Goal: Use online tool/utility: Utilize a website feature to perform a specific function

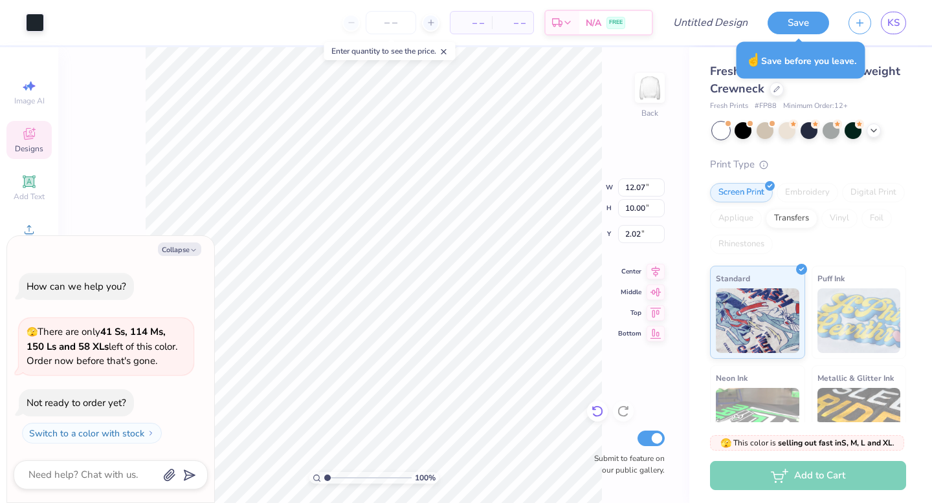
click at [600, 411] on icon at bounding box center [597, 411] width 13 height 13
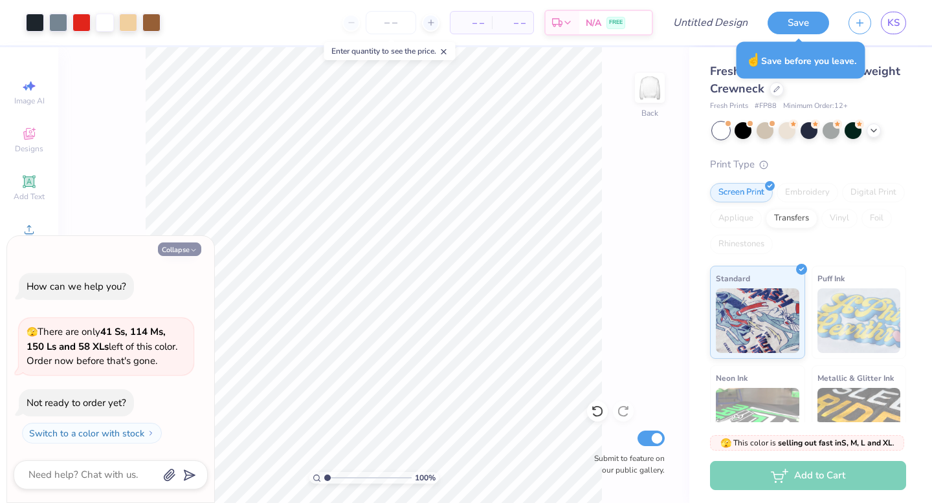
click at [181, 248] on button "Collapse" at bounding box center [179, 250] width 43 height 14
type textarea "x"
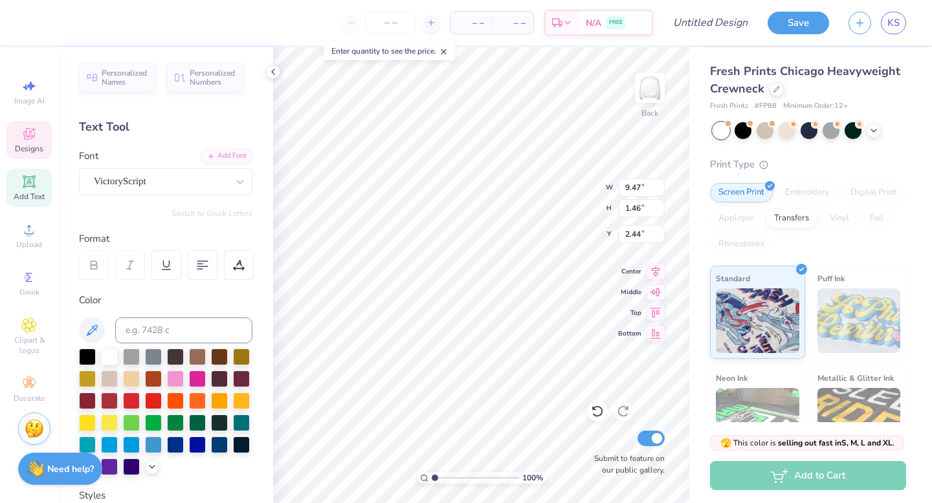
scroll to position [0, 3]
type textarea "Pine Lake Prep"
type input "12.07"
type input "10.00"
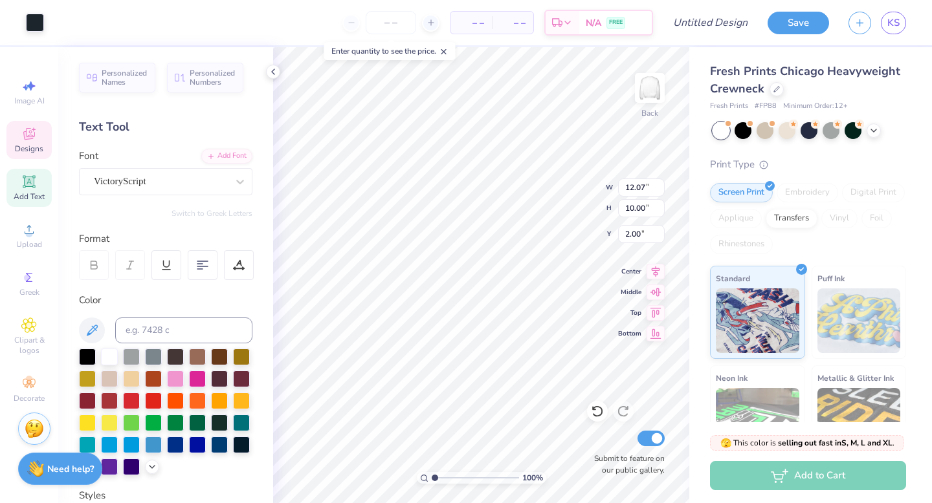
type input "2.01"
click at [738, 125] on div at bounding box center [742, 129] width 17 height 17
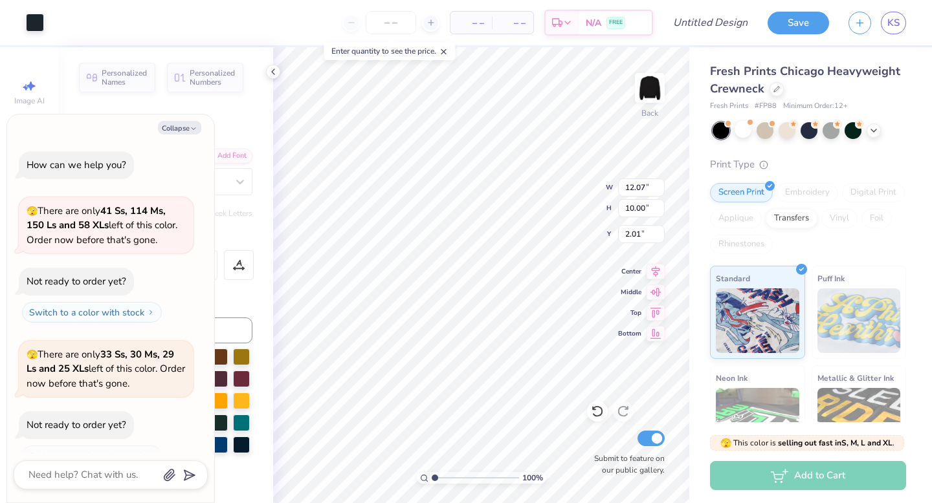
scroll to position [22, 0]
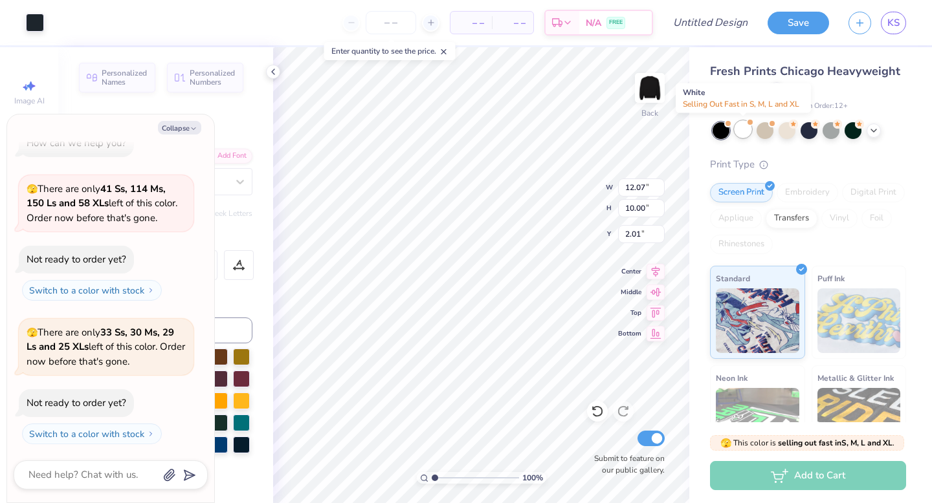
click at [734, 129] on div at bounding box center [742, 129] width 17 height 17
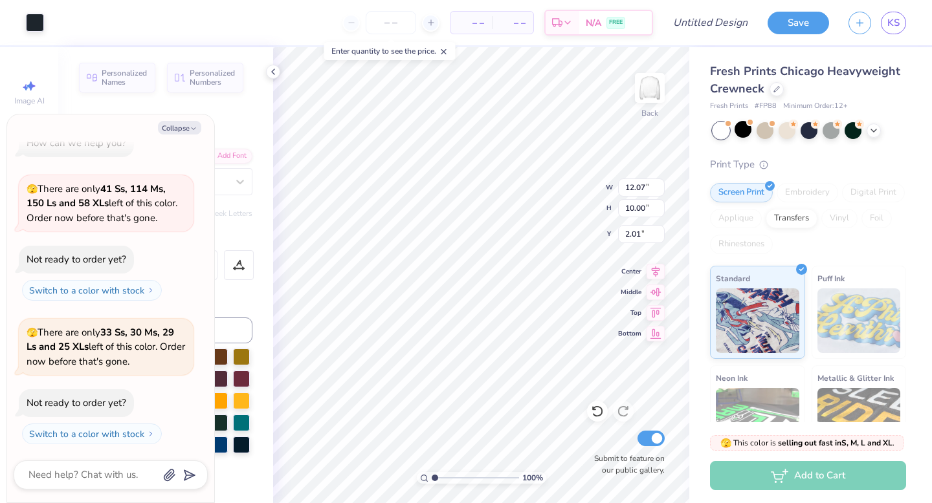
scroll to position [166, 0]
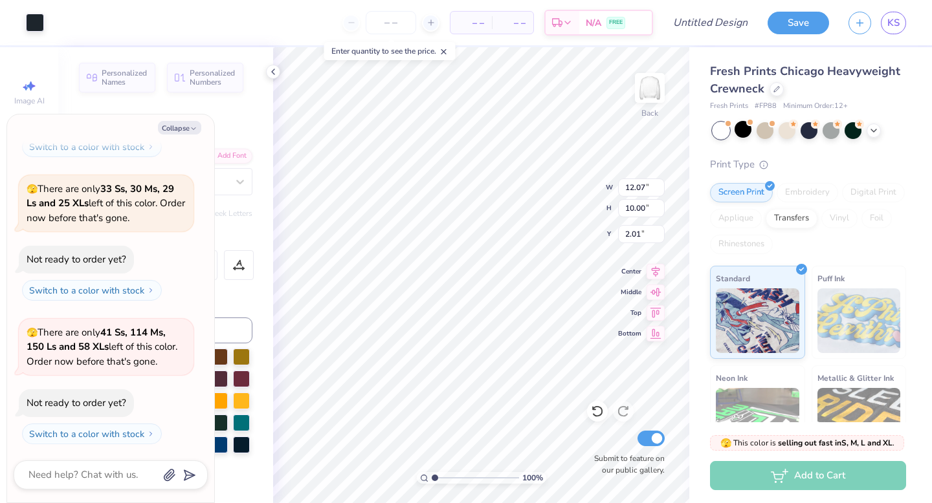
type textarea "x"
type input "6.10"
type textarea "x"
type input "5.85"
type input "4.50"
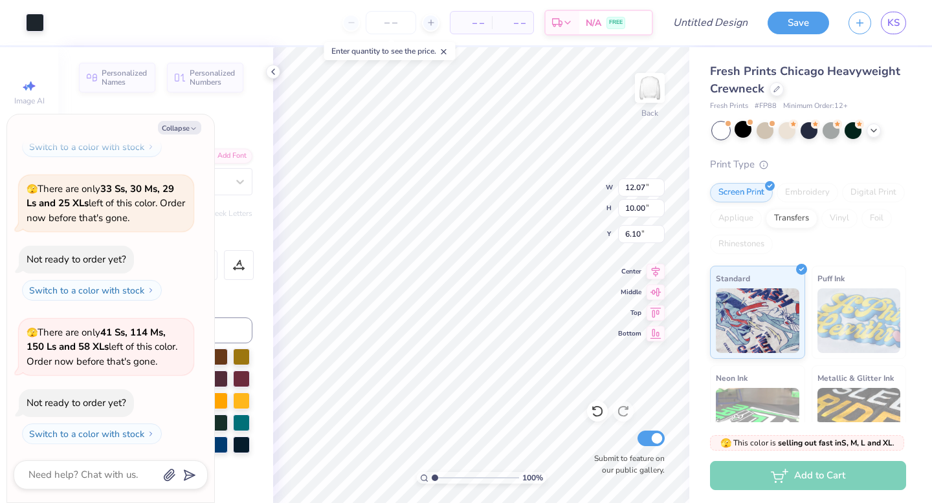
type input "6.60"
click at [182, 119] on div "Collapse How can we help you? 🫣 There are only 41 Ss, 114 Ms, 150 Ls and 58 XLs…" at bounding box center [110, 309] width 207 height 388
click at [182, 122] on button "Collapse" at bounding box center [179, 128] width 43 height 14
type textarea "x"
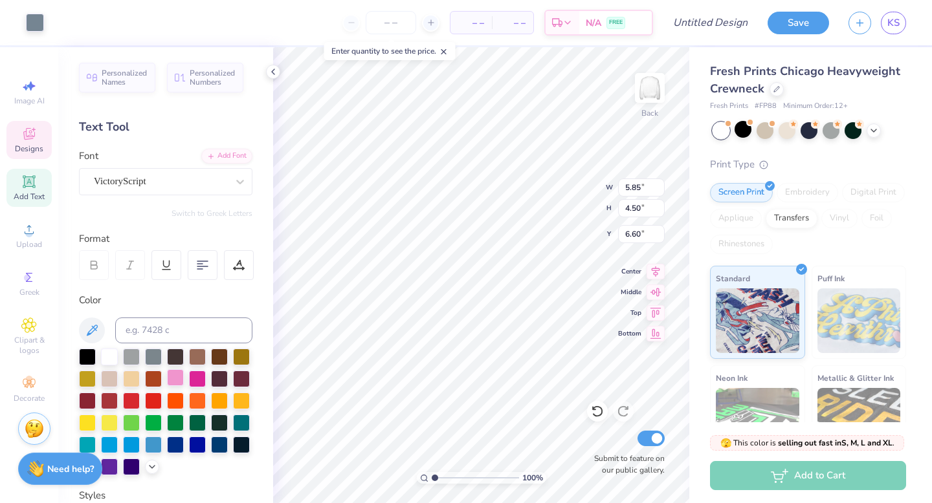
click at [178, 373] on div at bounding box center [175, 377] width 17 height 17
click at [167, 353] on div at bounding box center [175, 355] width 17 height 17
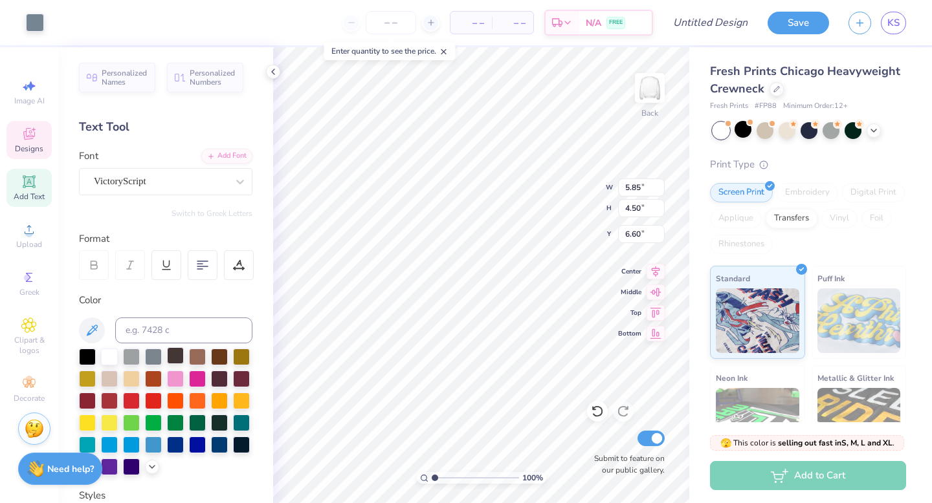
click at [167, 354] on div at bounding box center [175, 355] width 17 height 17
click at [167, 354] on div at bounding box center [175, 357] width 17 height 17
click at [175, 381] on div at bounding box center [175, 377] width 17 height 17
click at [173, 355] on div at bounding box center [175, 355] width 17 height 17
click at [177, 382] on div at bounding box center [175, 377] width 17 height 17
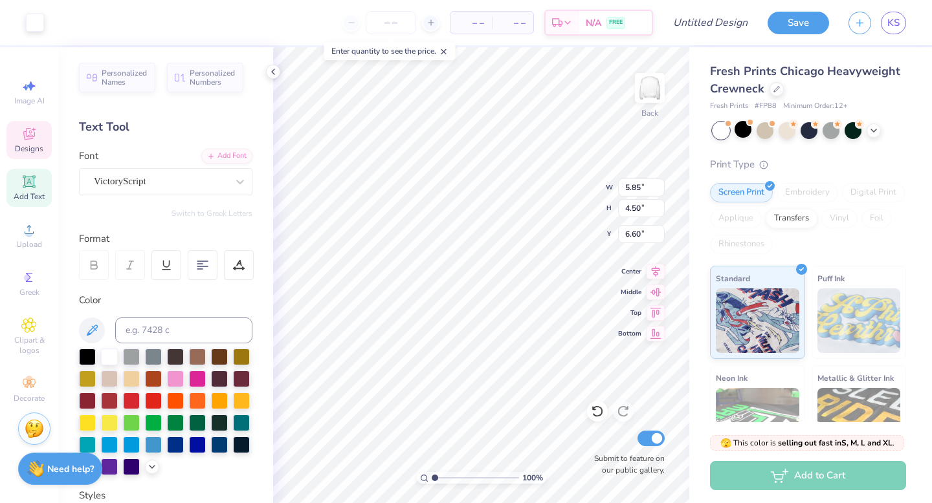
type input "9.20"
type input "8.74"
type input "2.01"
type input "1.75"
type input "1.45"
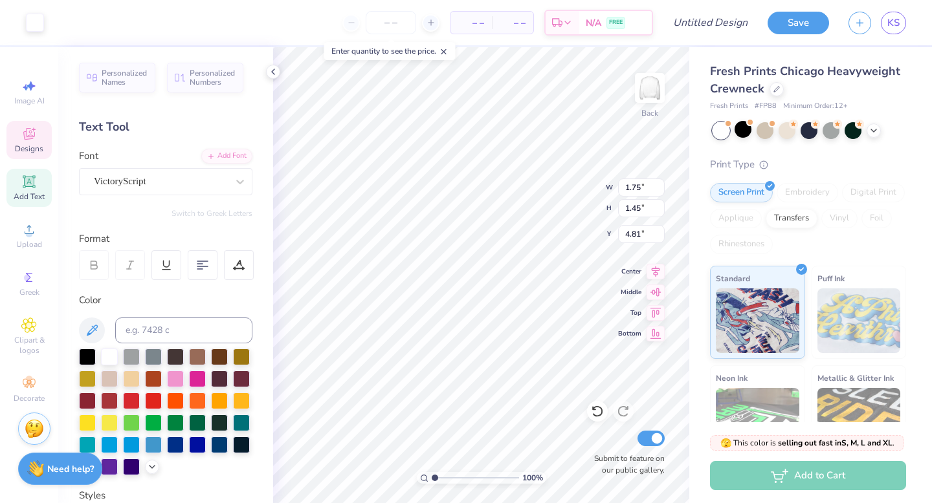
type input "4.65"
type input "5.85"
type input "4.50"
type input "6.60"
click at [111, 356] on div at bounding box center [109, 355] width 17 height 17
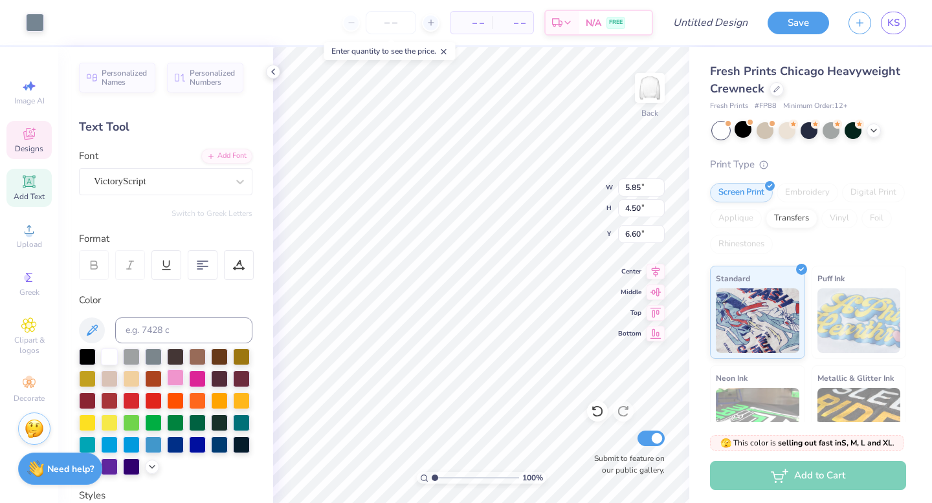
click at [173, 376] on div at bounding box center [175, 377] width 17 height 17
type input "1.75"
type input "1.45"
type input "4.65"
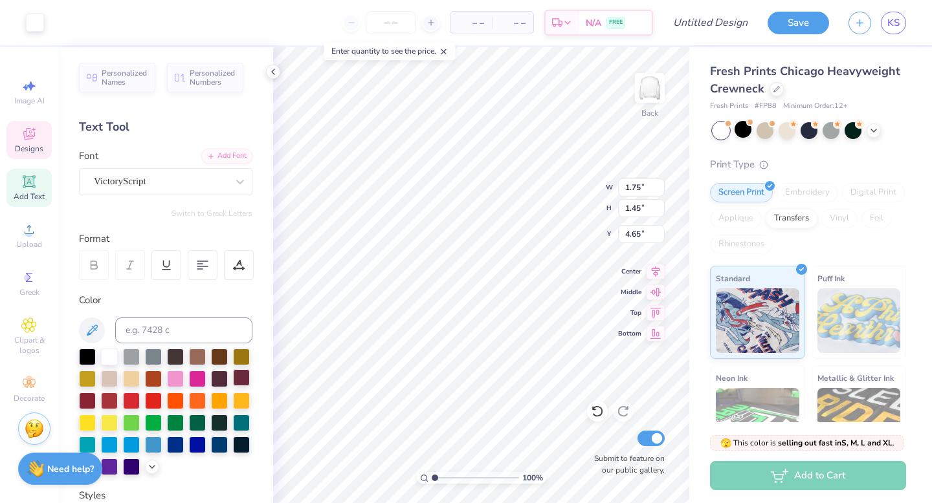
type input "5.91"
type input "7.97"
type input "2.58"
type input "3.64"
type input "5.90"
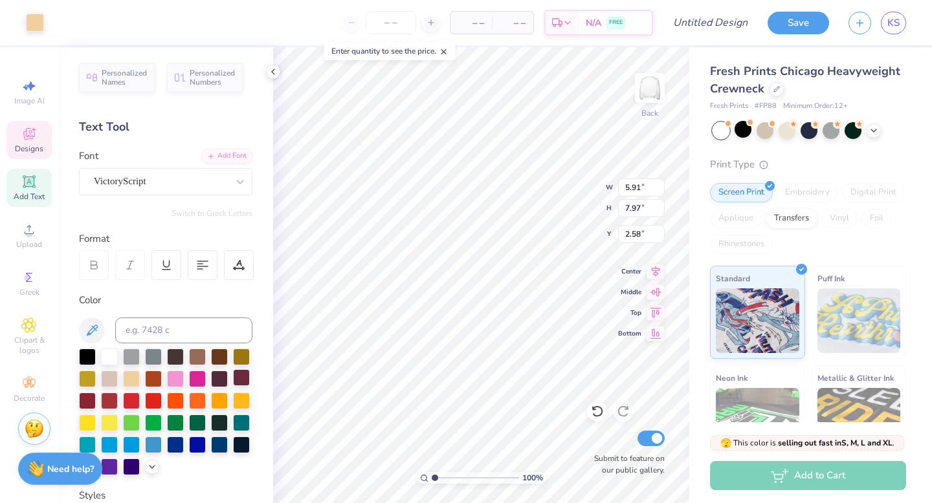
type input "3.47"
type input "5.91"
type input "7.97"
type input "2.11"
type input "3.64"
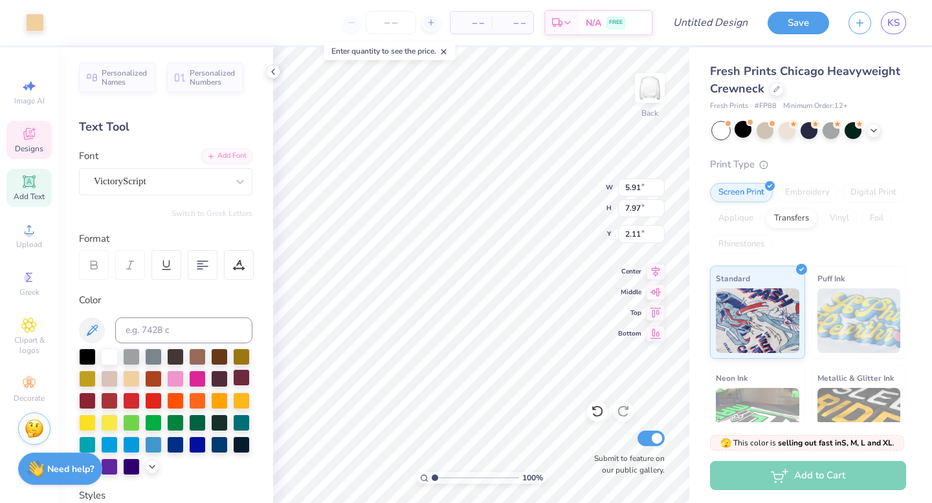
type input "5.90"
type input "3.74"
